Goal: Check status: Check status

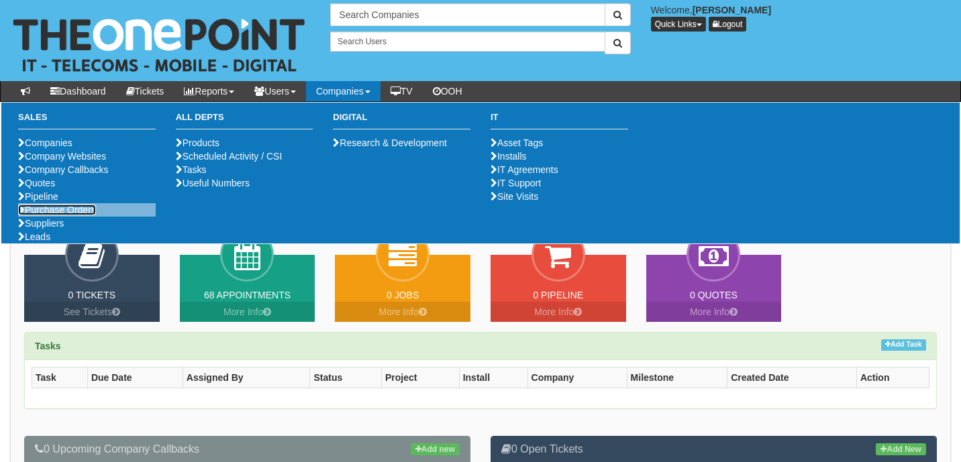
click at [66, 215] on link "Purchase Orders" at bounding box center [57, 210] width 78 height 11
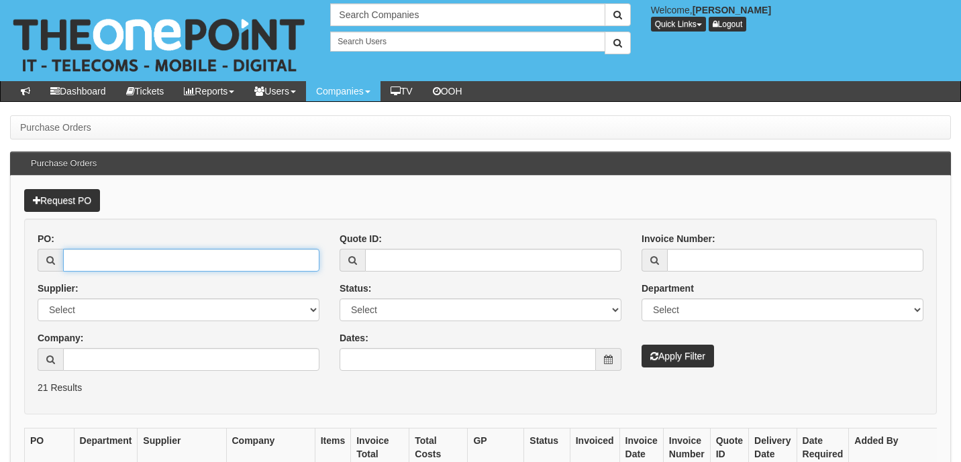
click at [95, 254] on input "PO:" at bounding box center [191, 260] width 256 height 23
paste input "19218"
type input "19218"
click at [641, 345] on button "Apply Filter" at bounding box center [677, 356] width 72 height 23
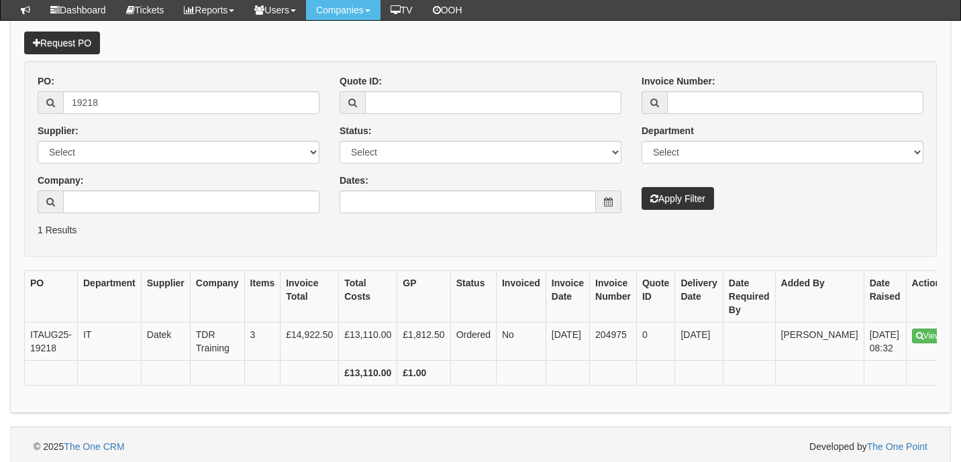
scroll to position [133, 0]
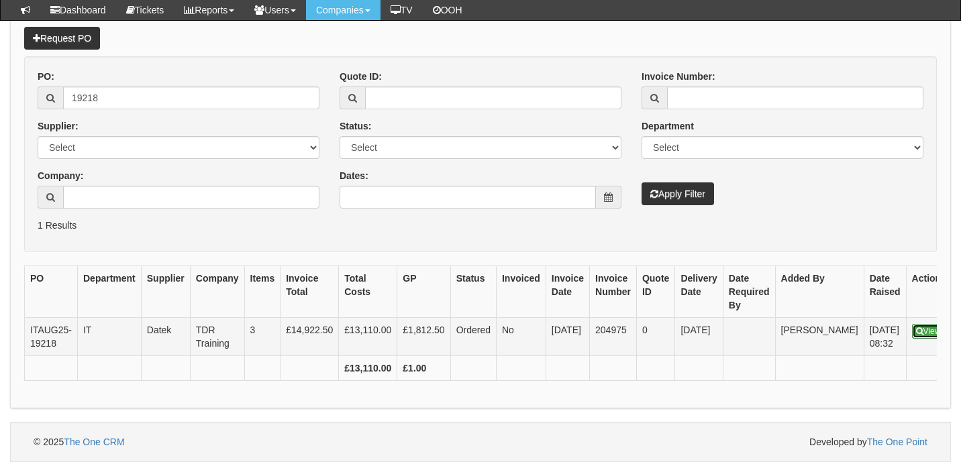
click at [912, 324] on link "View" at bounding box center [928, 331] width 33 height 15
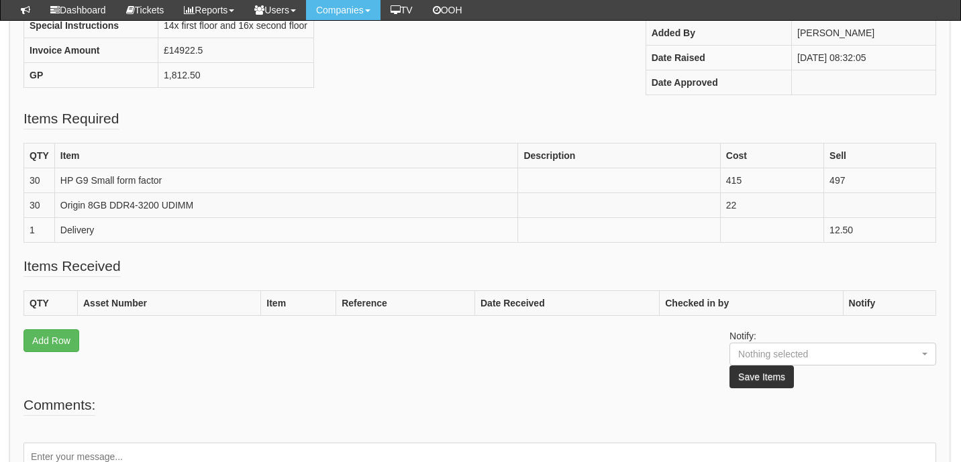
scroll to position [298, 1]
